Goal: Information Seeking & Learning: Learn about a topic

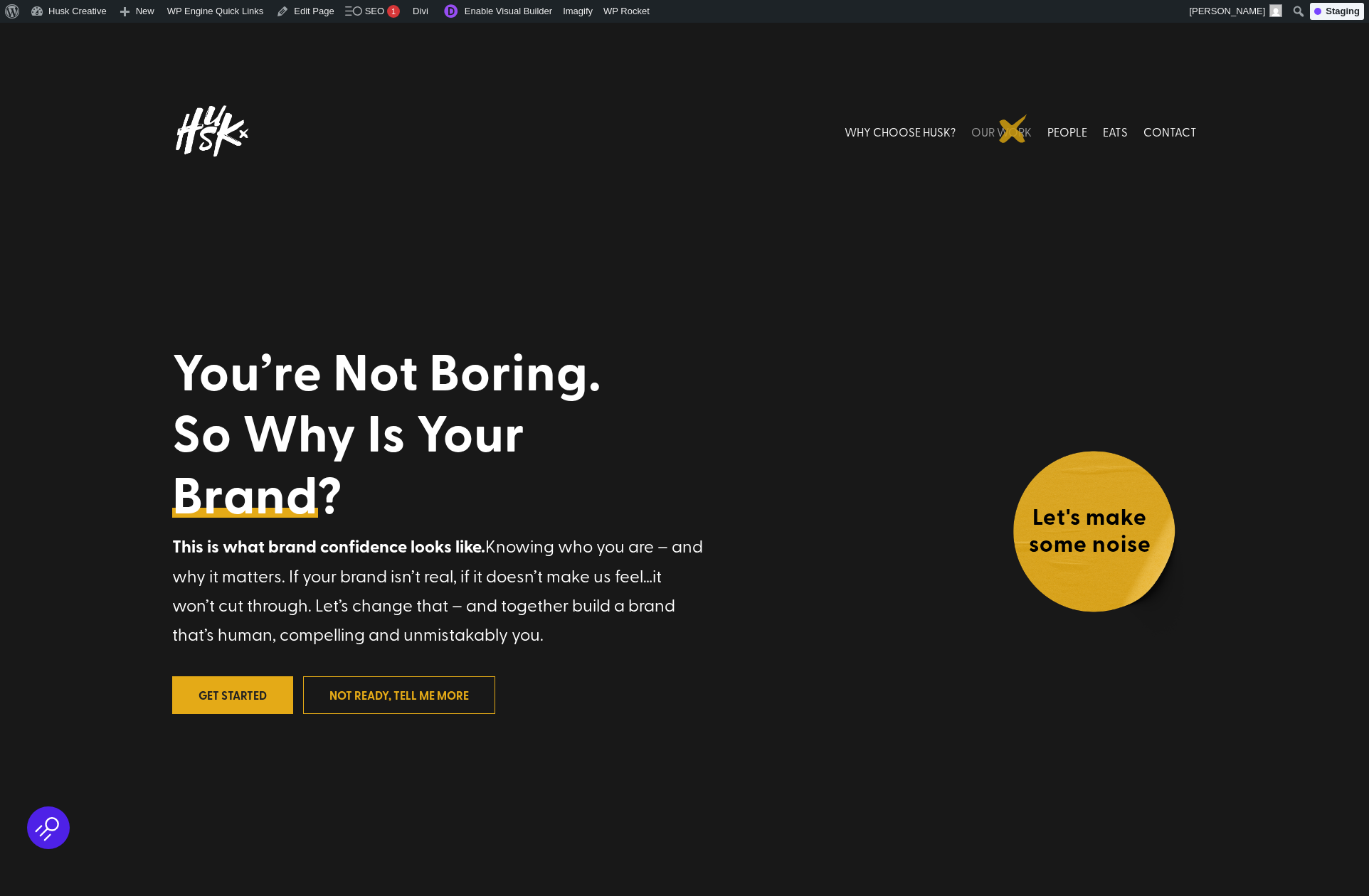
click at [1013, 129] on link "OUR WORK" at bounding box center [1001, 131] width 60 height 64
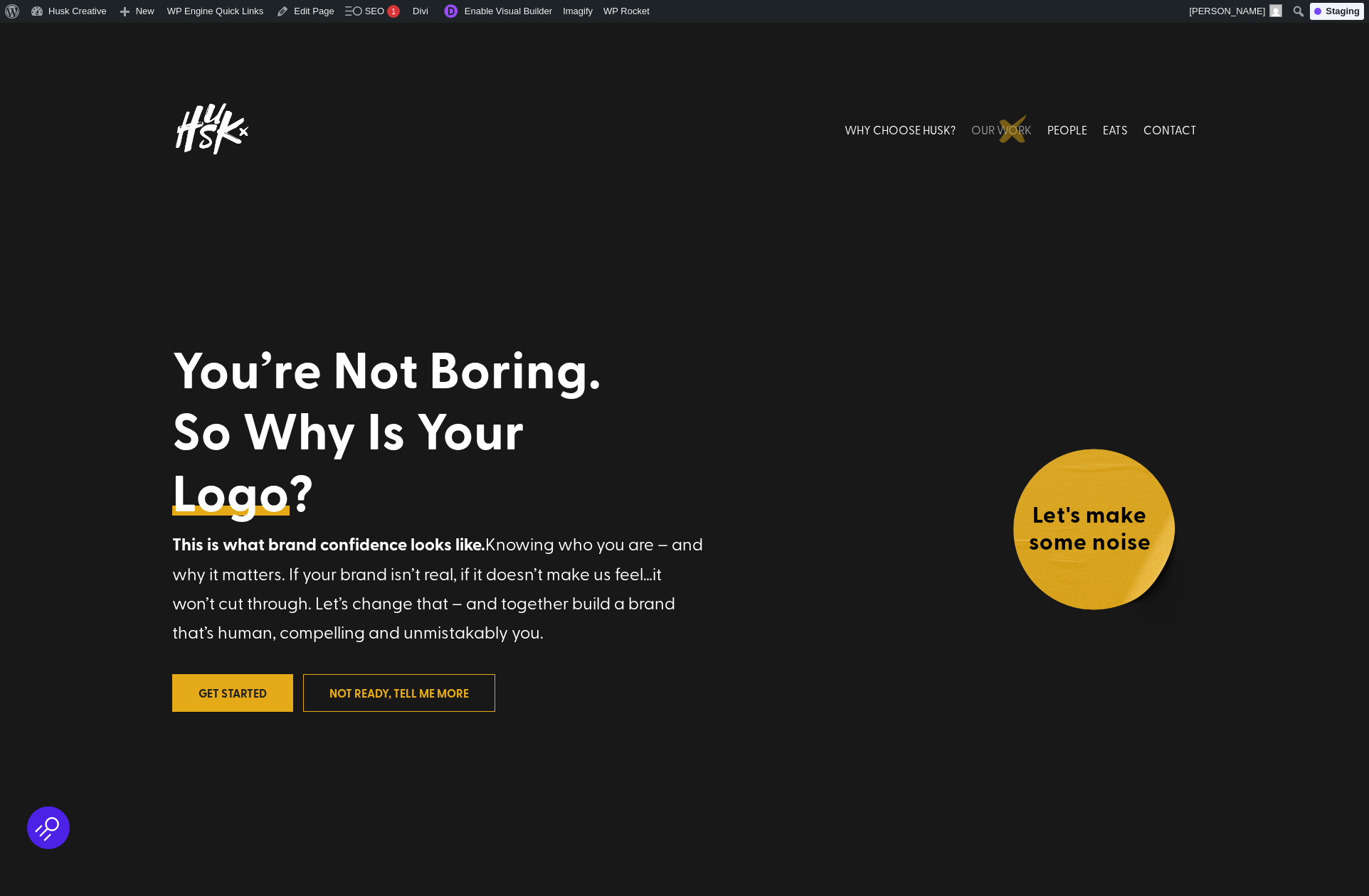
scroll to position [4, 0]
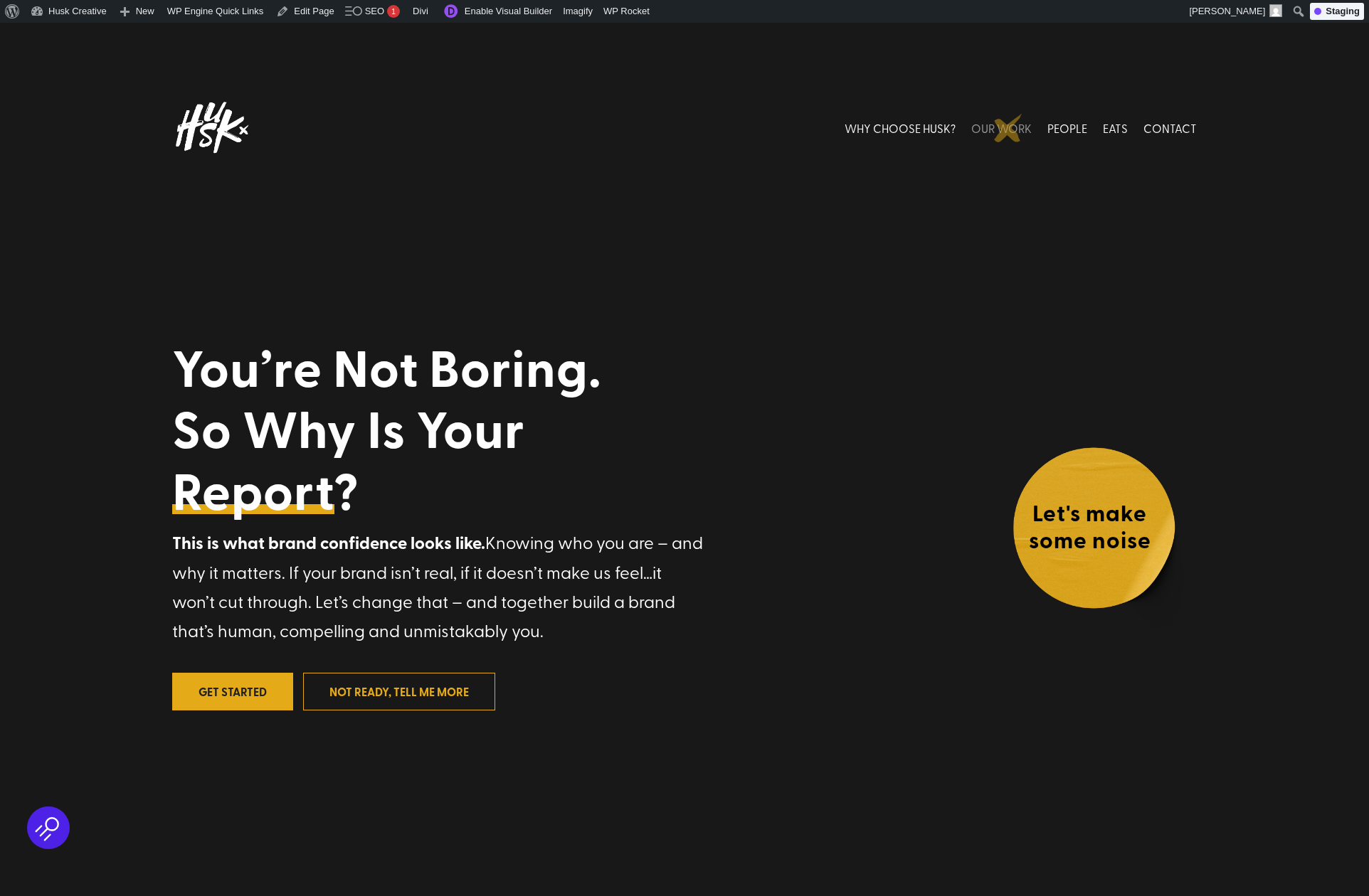
click at [1008, 128] on link "OUR WORK" at bounding box center [1001, 127] width 60 height 64
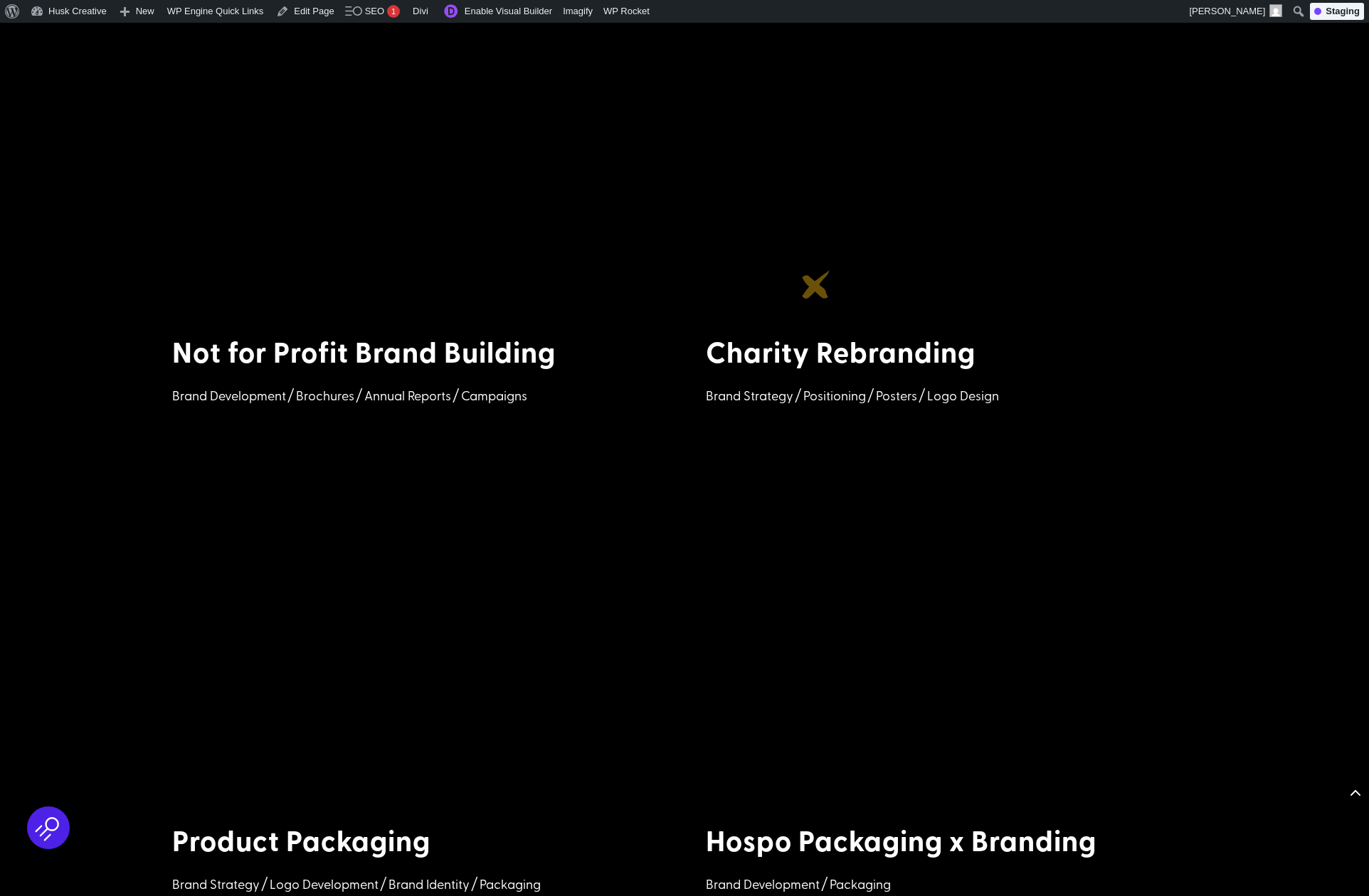
scroll to position [2133, 0]
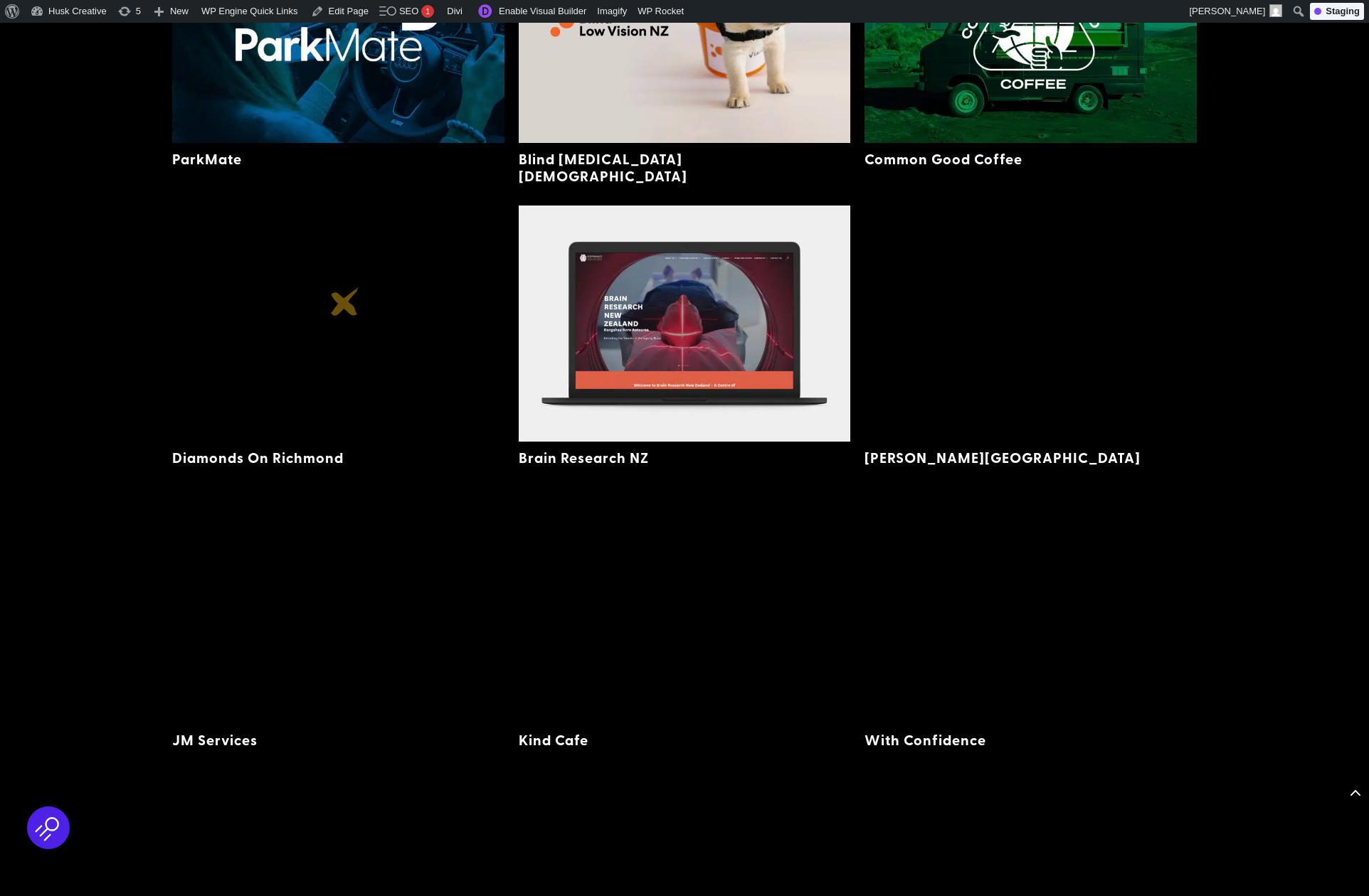
scroll to position [1176, 0]
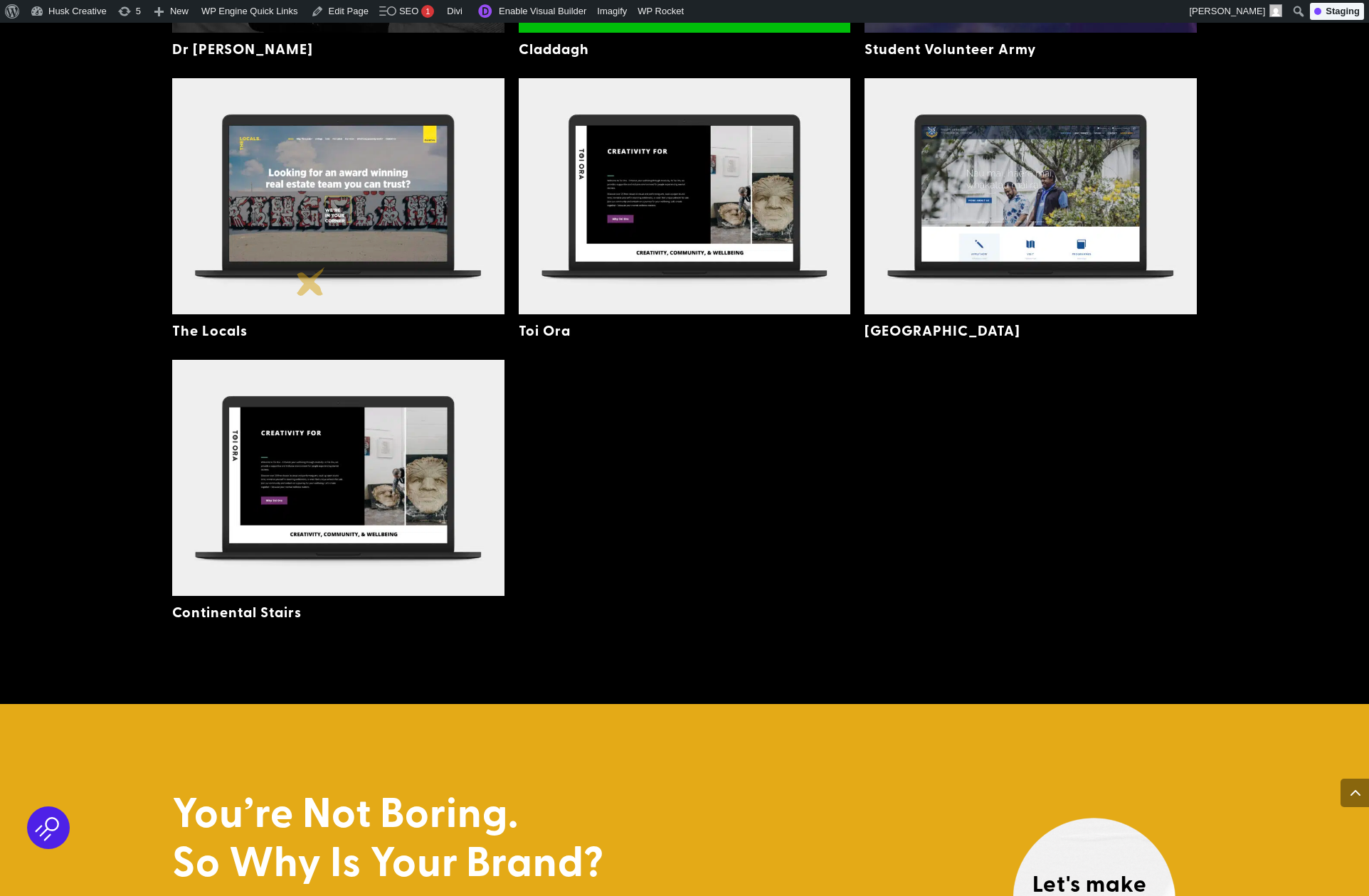
scroll to position [4137, 0]
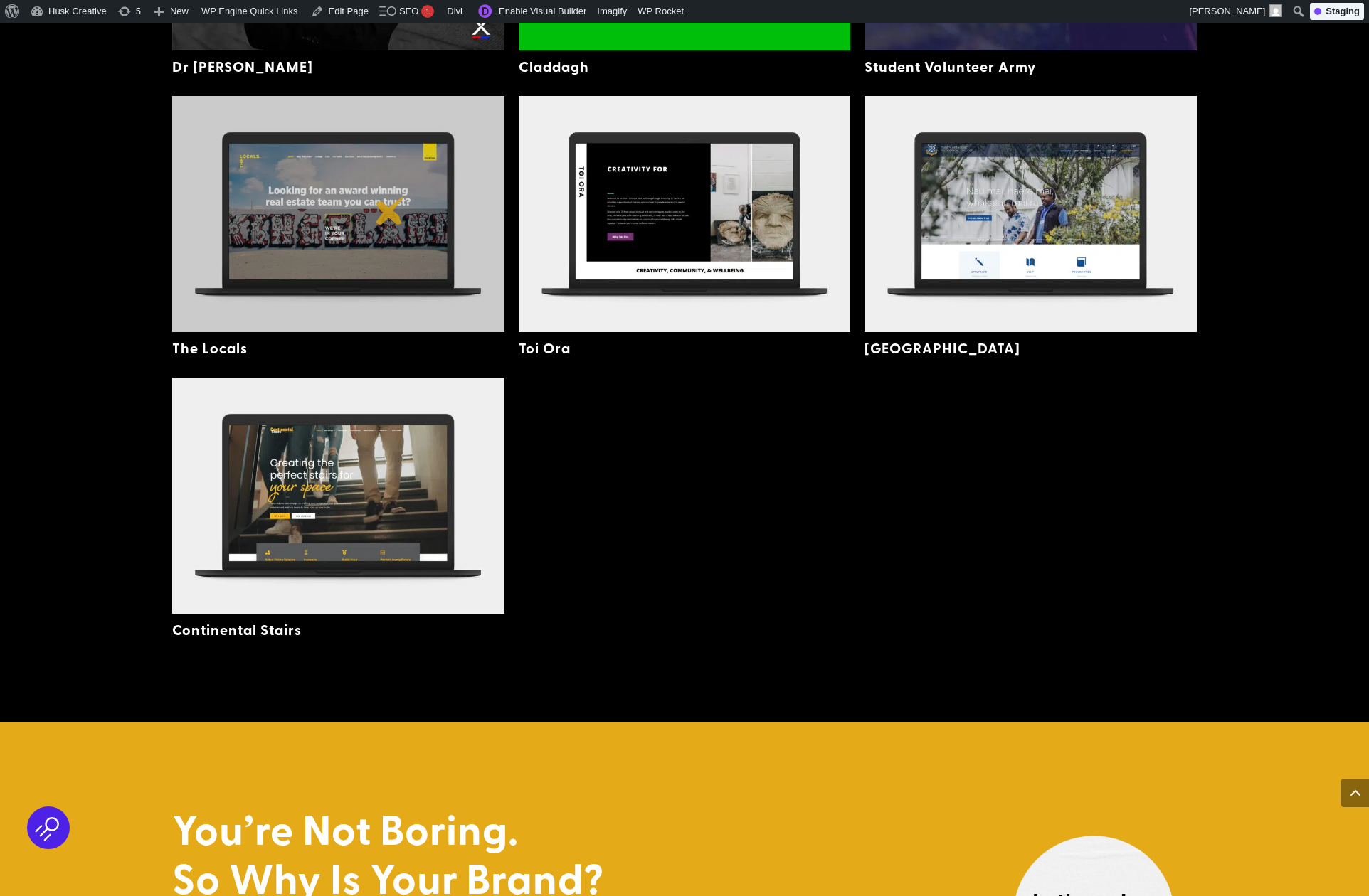
click at [390, 210] on img at bounding box center [338, 214] width 332 height 236
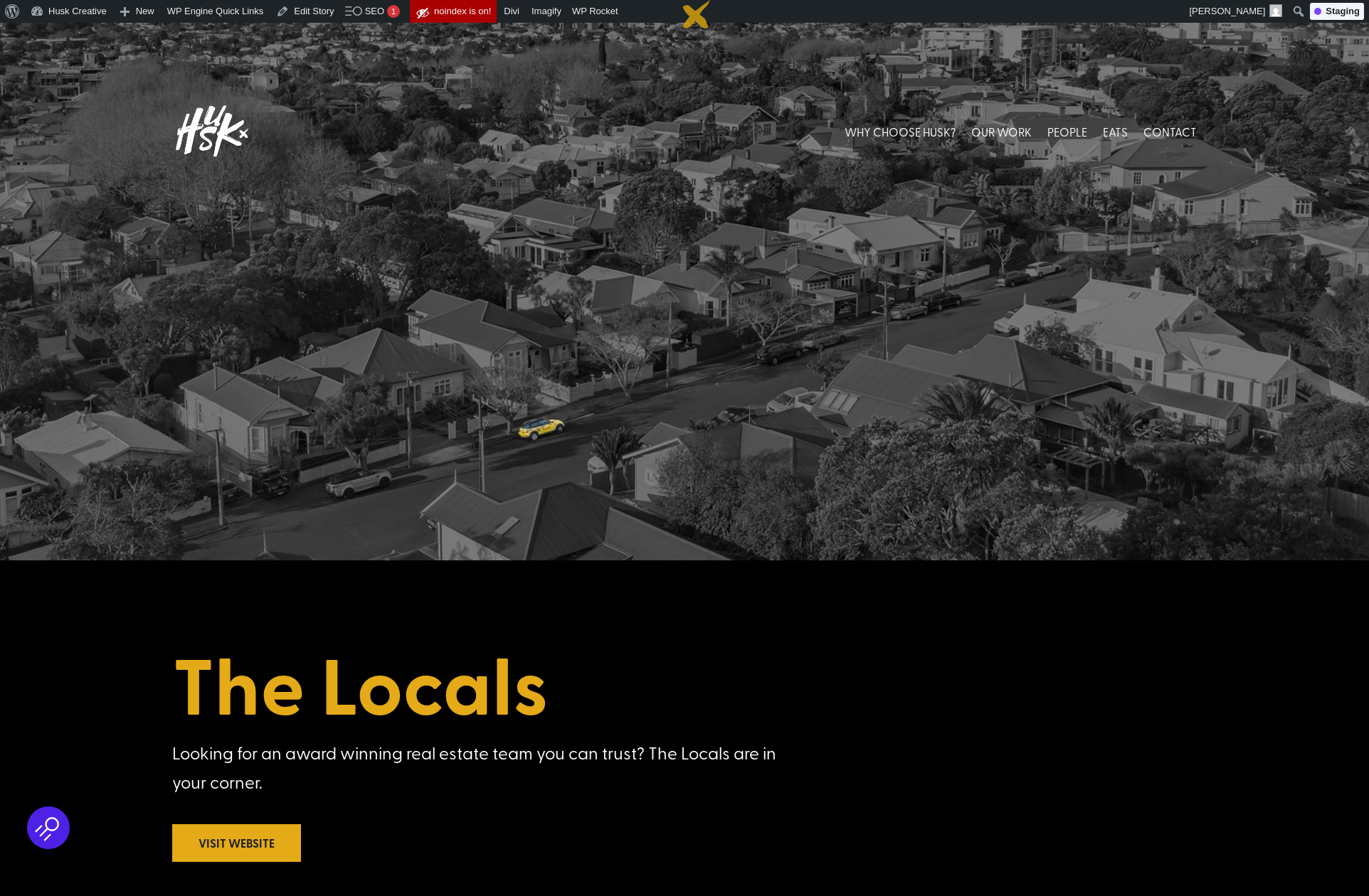
drag, startPoint x: 593, startPoint y: 532, endPoint x: 697, endPoint y: 14, distance: 528.3
click at [1009, 132] on link "OUR WORK" at bounding box center [1001, 131] width 60 height 64
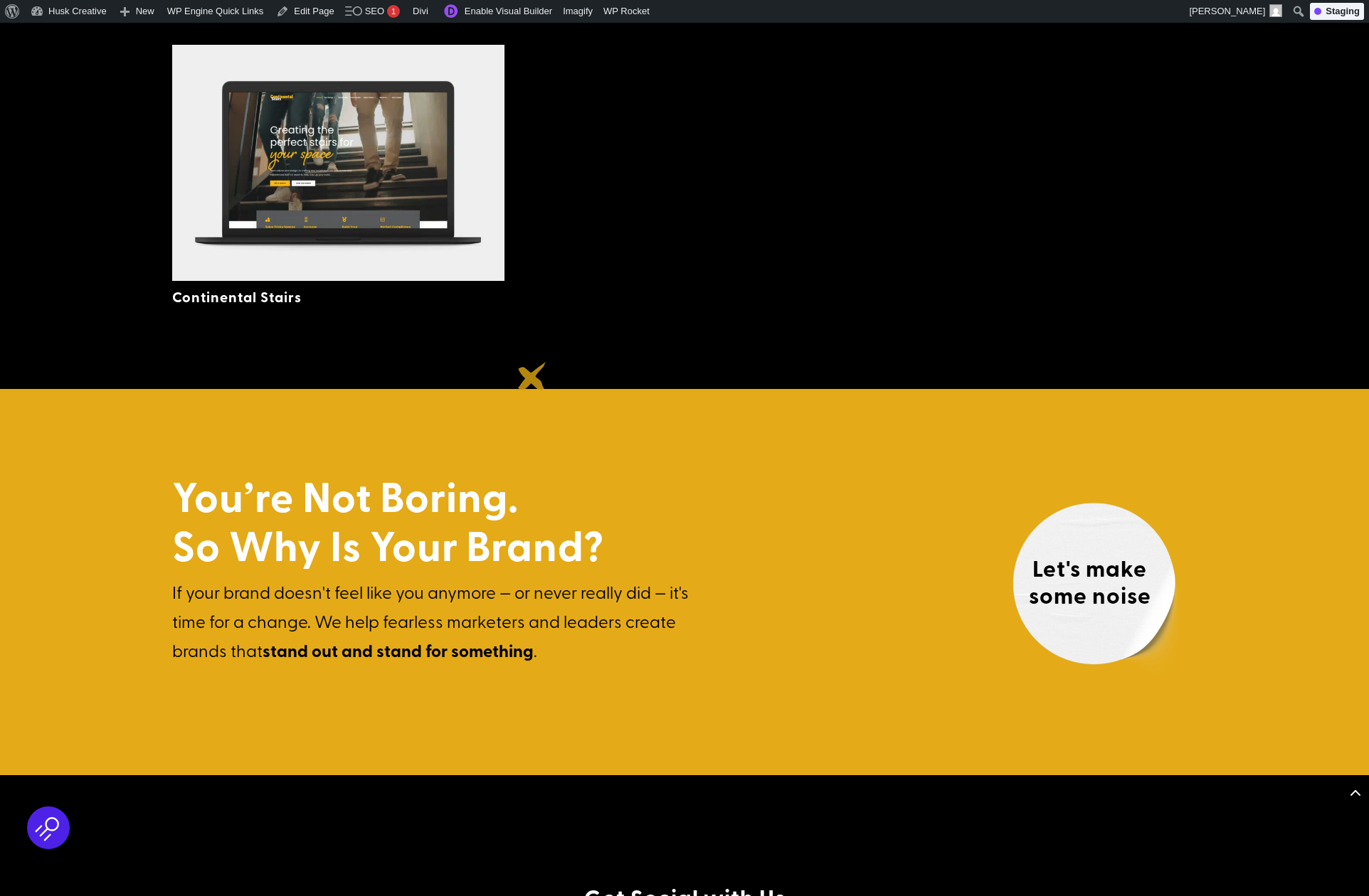
scroll to position [4474, 0]
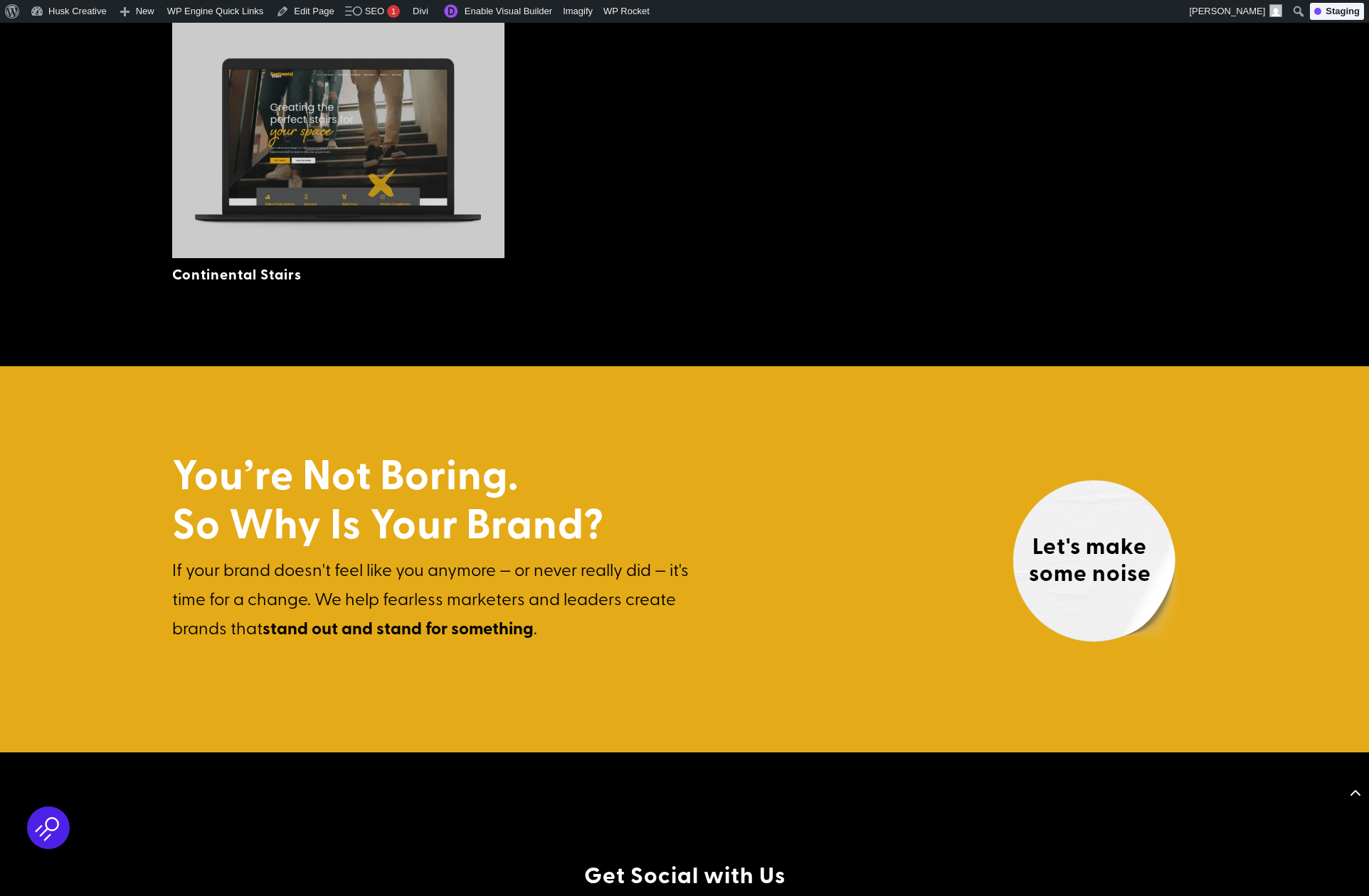
click at [382, 183] on img at bounding box center [338, 140] width 332 height 236
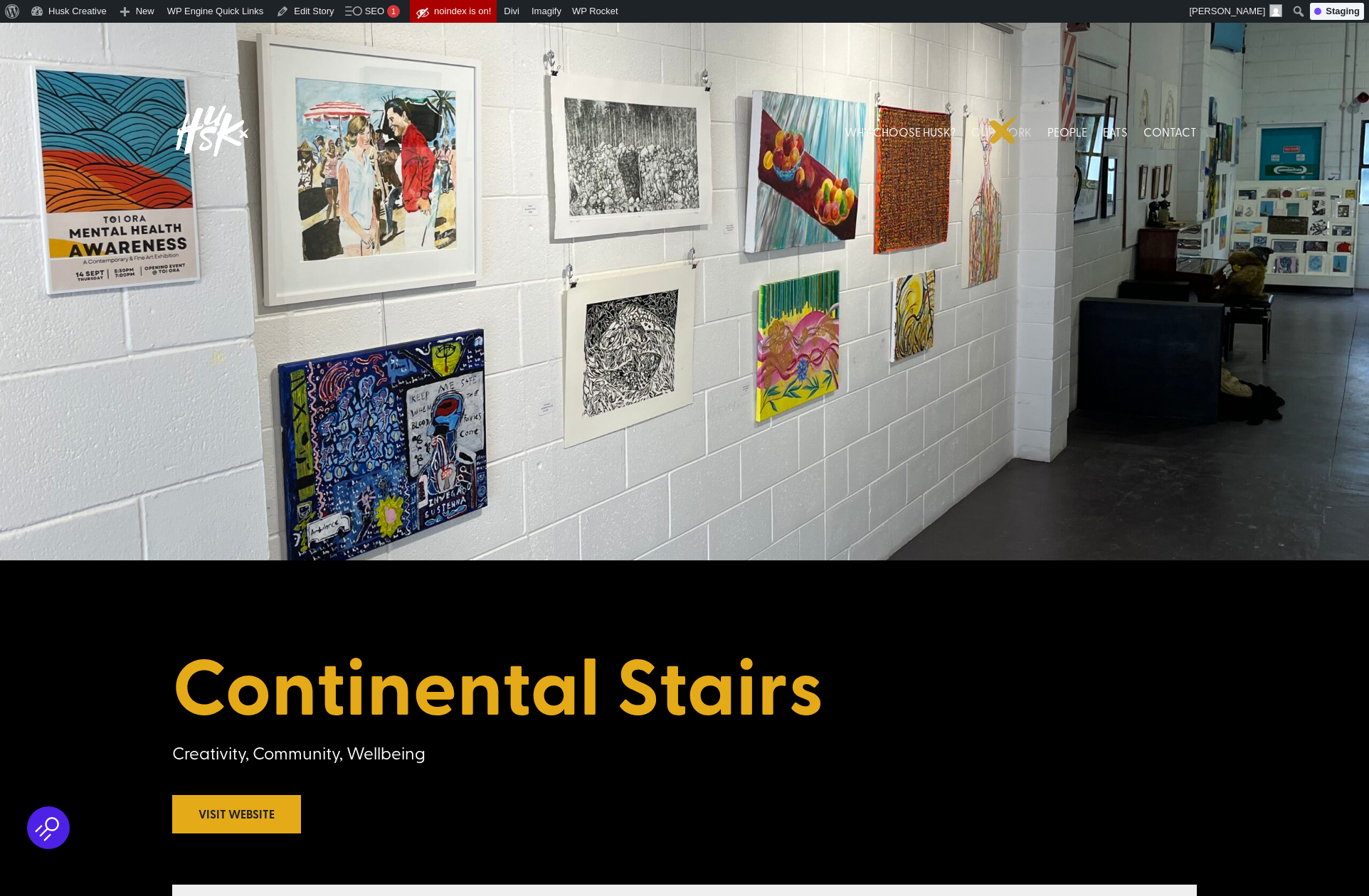
click at [1003, 130] on link "OUR WORK" at bounding box center [1001, 131] width 60 height 64
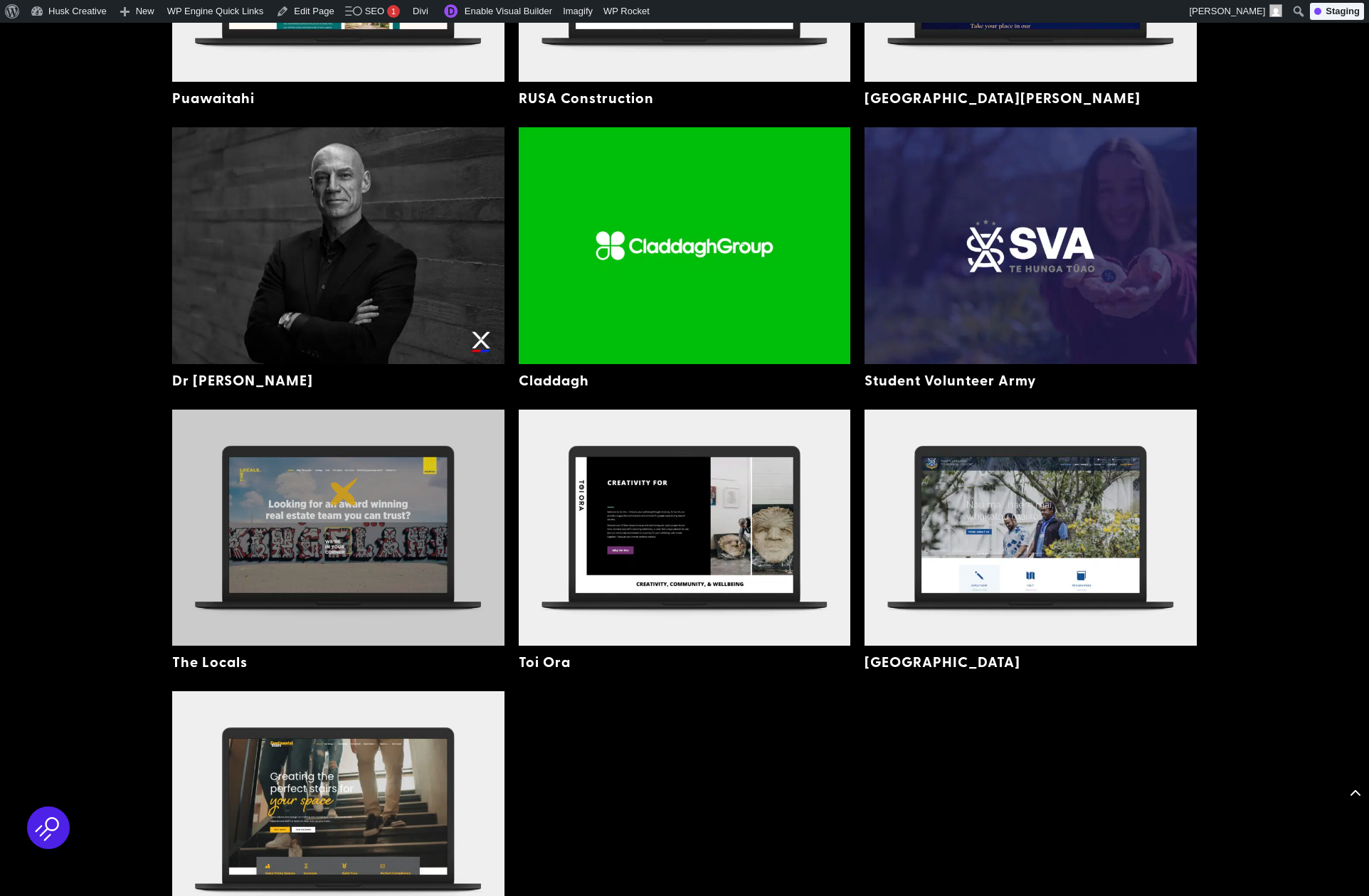
click at [344, 492] on img at bounding box center [338, 528] width 332 height 236
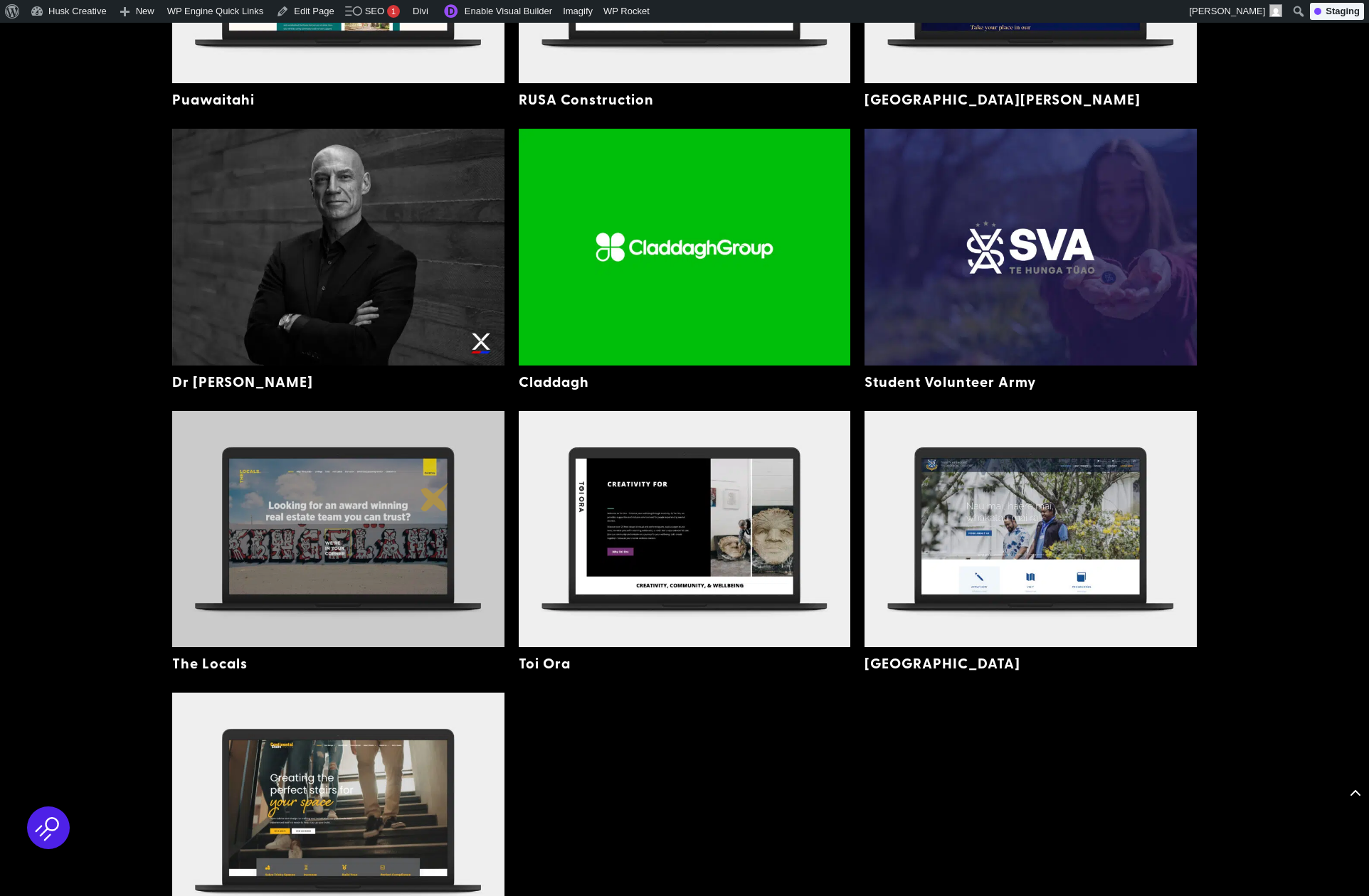
click at [434, 497] on img at bounding box center [338, 529] width 332 height 236
click at [430, 478] on img at bounding box center [338, 529] width 332 height 236
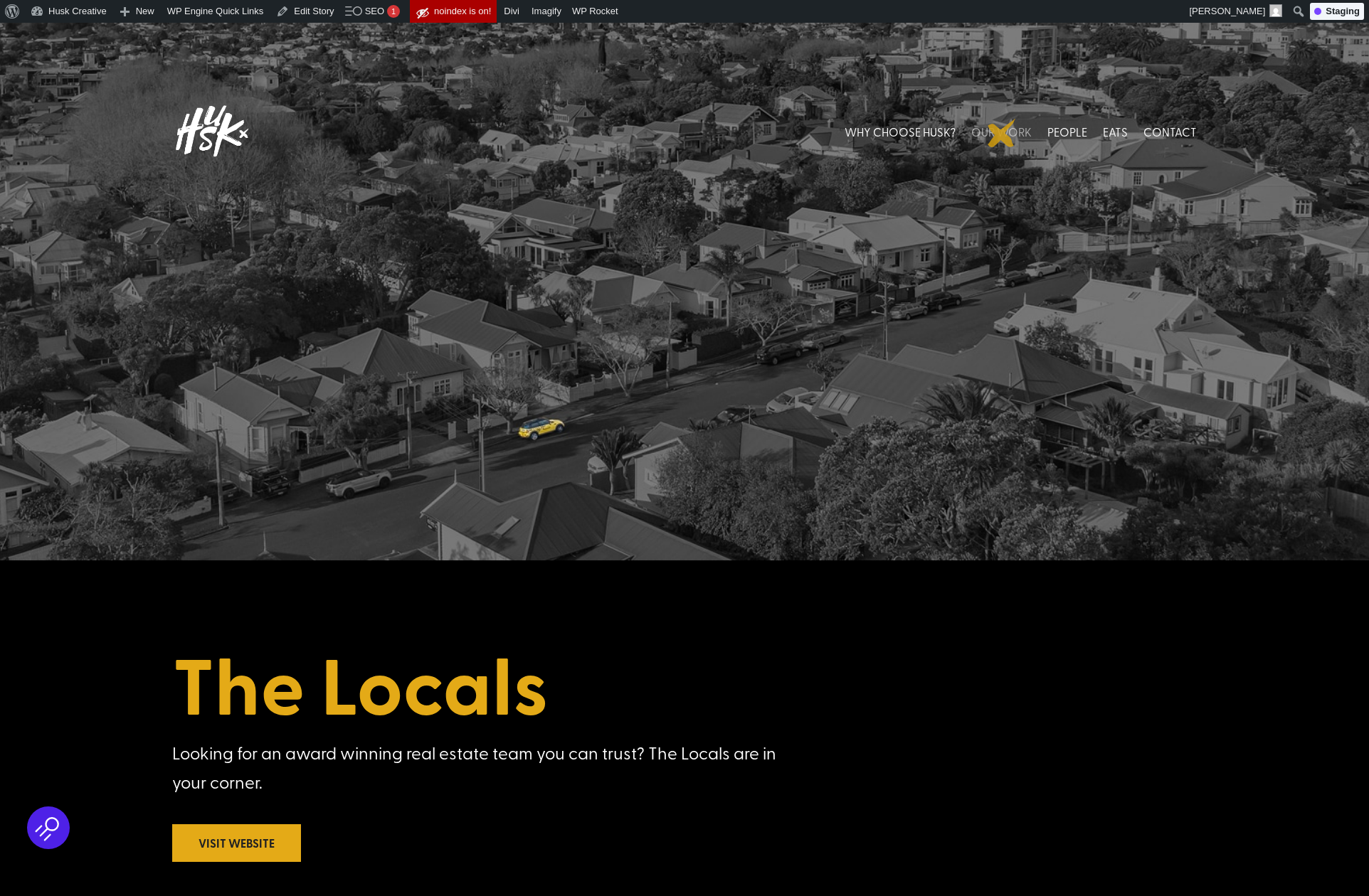
click at [1001, 133] on link "OUR WORK" at bounding box center [1001, 131] width 60 height 64
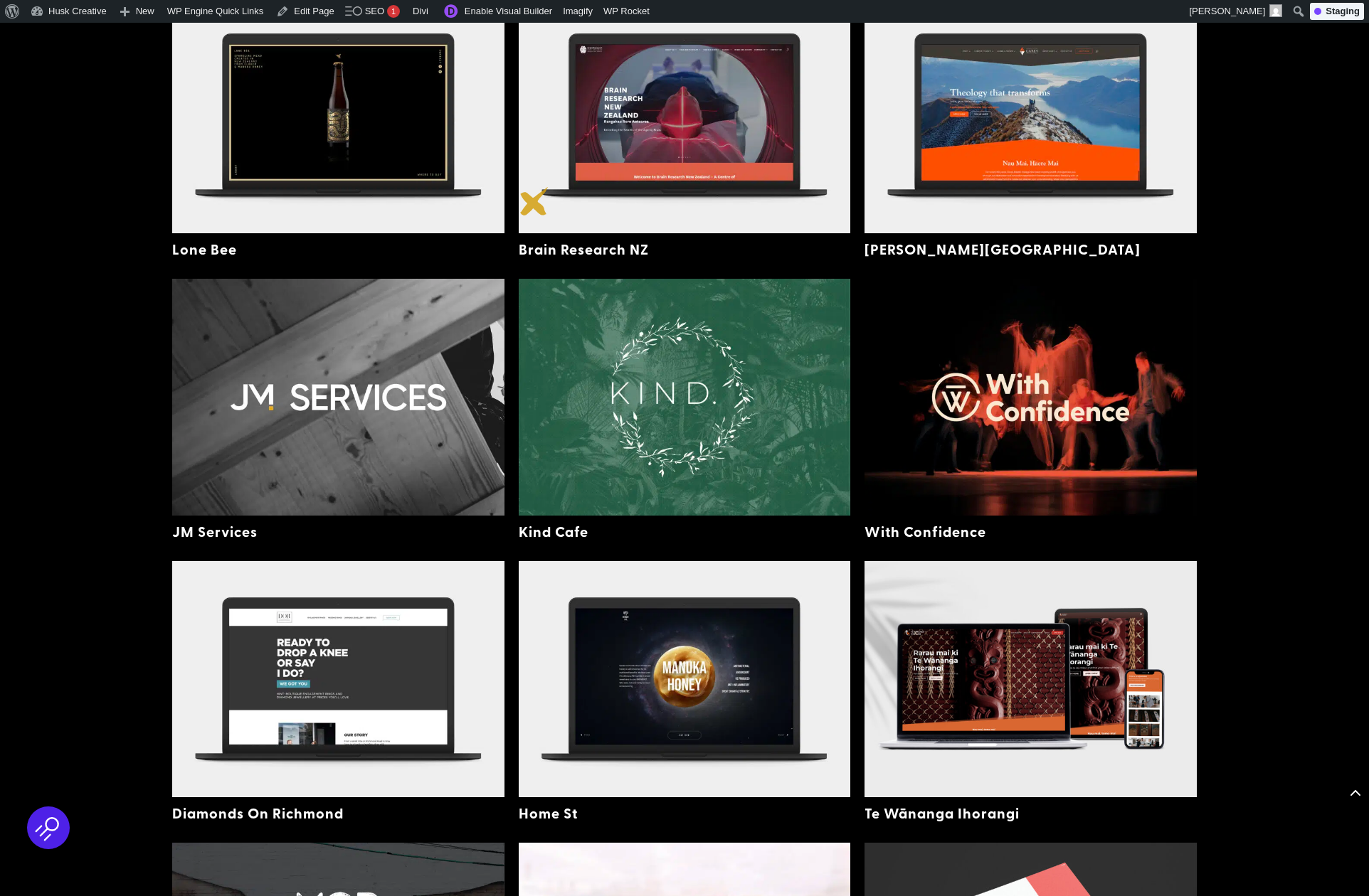
scroll to position [1311, 0]
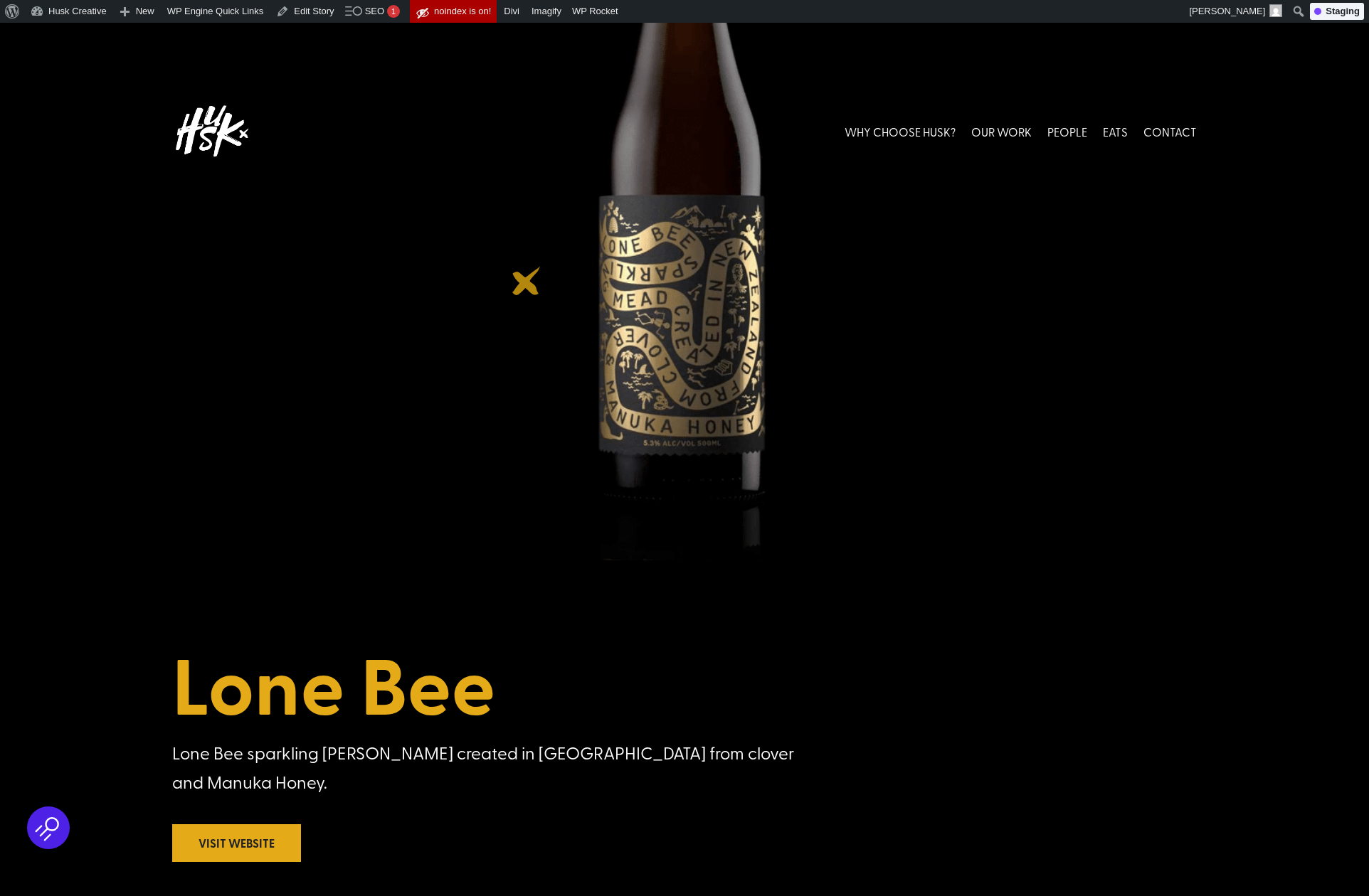
drag, startPoint x: 613, startPoint y: 269, endPoint x: 562, endPoint y: 283, distance: 52.9
click at [526, 281] on div at bounding box center [684, 291] width 1369 height 538
